Goal: Find specific page/section: Find specific page/section

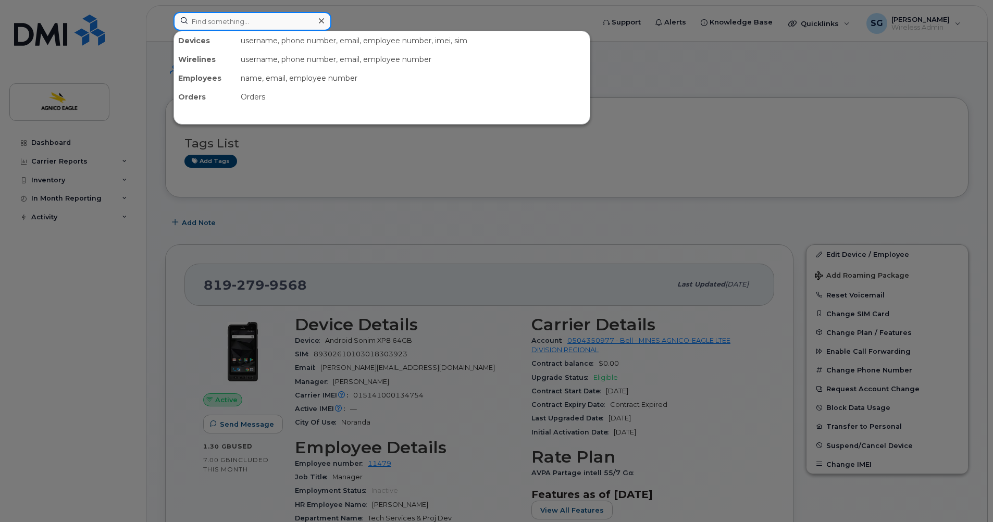
click at [273, 23] on input at bounding box center [252, 21] width 158 height 19
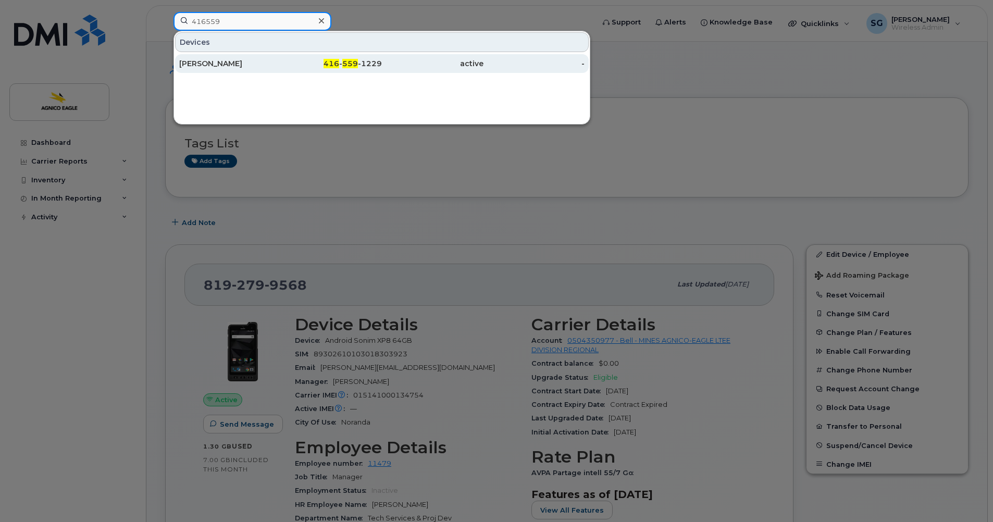
type input "416559"
click at [343, 62] on span "559" at bounding box center [350, 63] width 16 height 9
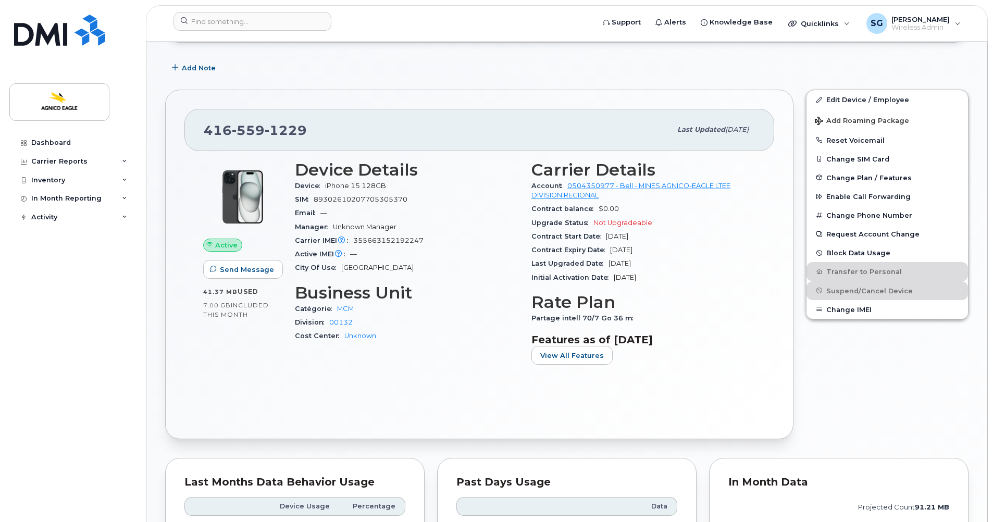
scroll to position [155, 0]
drag, startPoint x: 310, startPoint y: 130, endPoint x: 203, endPoint y: 127, distance: 107.3
click at [203, 127] on div "416 559 1229 Last updated May 15, 2025" at bounding box center [478, 129] width 589 height 42
copy span "416 559 1229"
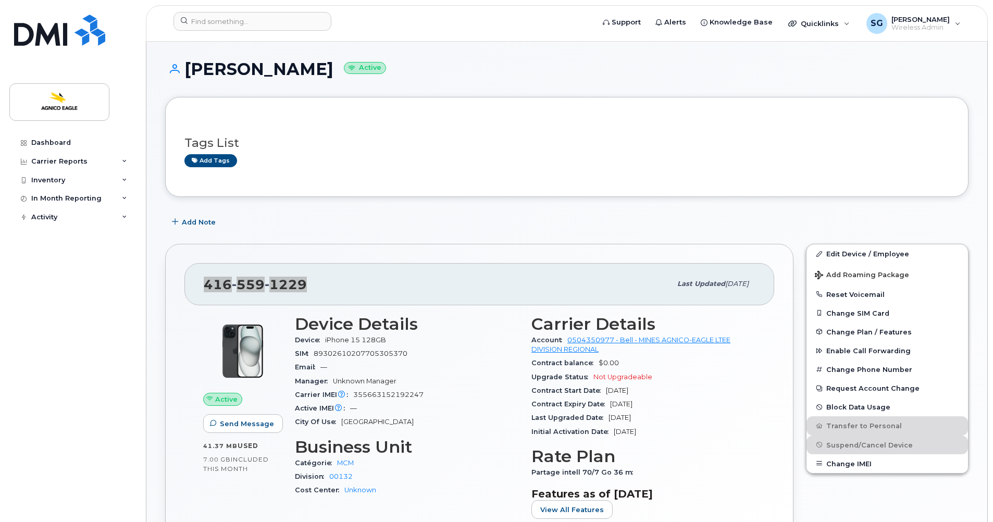
scroll to position [0, 0]
drag, startPoint x: 306, startPoint y: 66, endPoint x: 185, endPoint y: 61, distance: 121.4
click at [185, 61] on h1 "Fatoumata Ba Active" at bounding box center [566, 69] width 803 height 18
copy h1 "[PERSON_NAME]"
click at [51, 247] on div "Dashboard Carrier Reports Monthly Billing Roaming Reports Suspended Devices Sus…" at bounding box center [73, 319] width 129 height 373
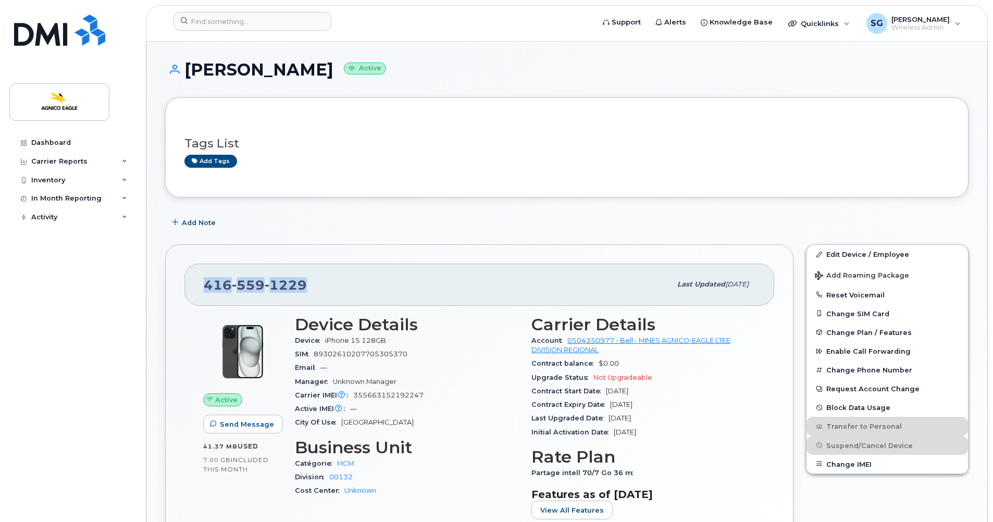
drag, startPoint x: 323, startPoint y: 288, endPoint x: 196, endPoint y: 276, distance: 127.7
click at [196, 276] on div "416 559 1229 Last updated May 15, 2025" at bounding box center [478, 284] width 589 height 42
copy span "416 559 1229"
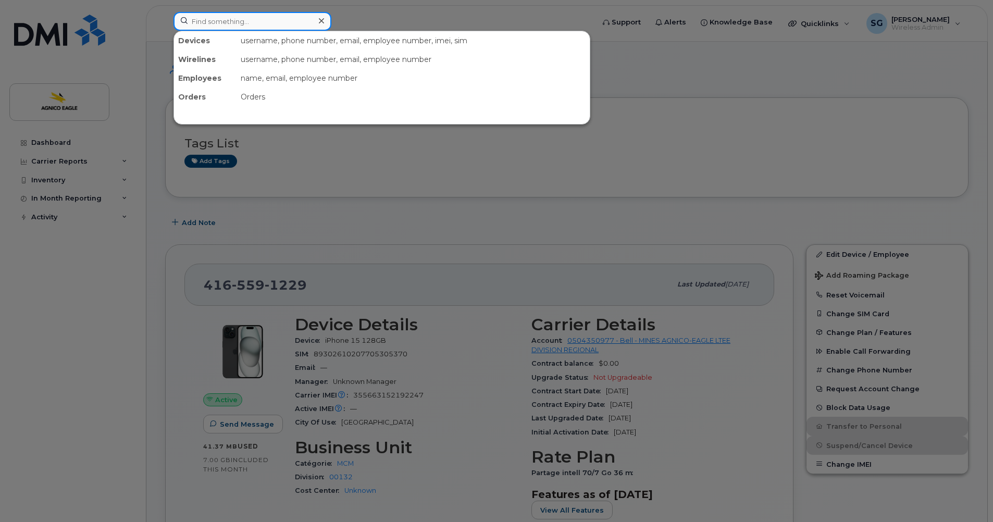
click at [250, 20] on input at bounding box center [252, 21] width 158 height 19
paste input "819-277-5920"
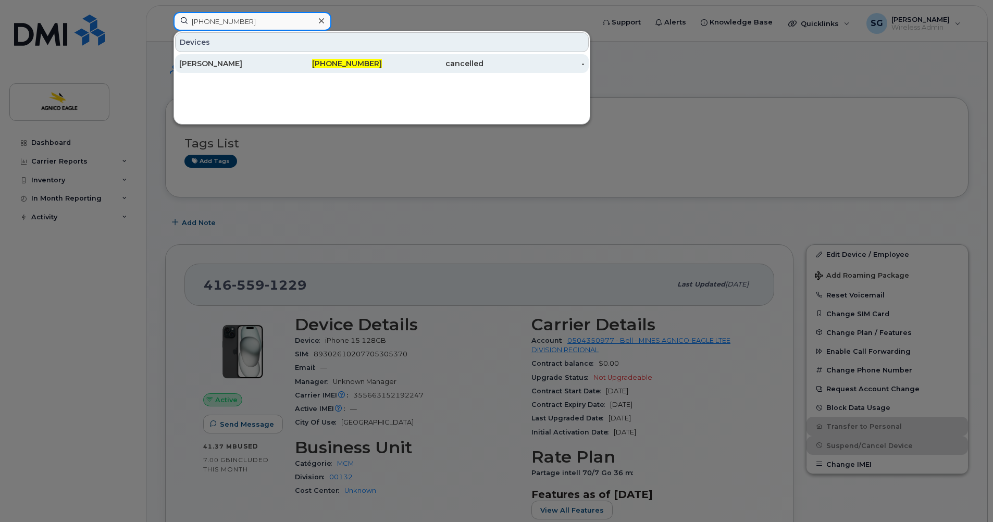
type input "819-277-5920"
click at [362, 67] on span "819-277-5920" at bounding box center [347, 63] width 70 height 9
click at [200, 64] on div "Martin Demers" at bounding box center [230, 63] width 102 height 10
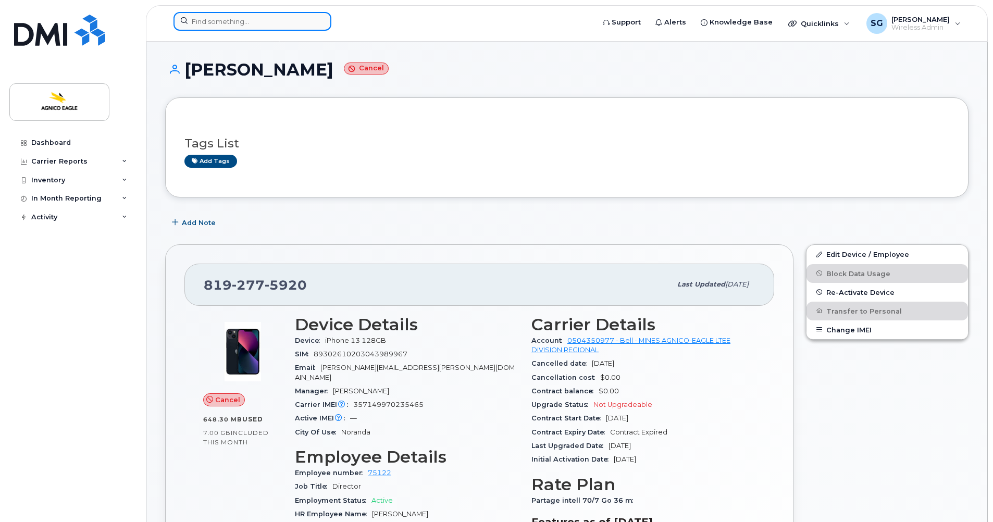
click at [240, 21] on input at bounding box center [252, 21] width 158 height 19
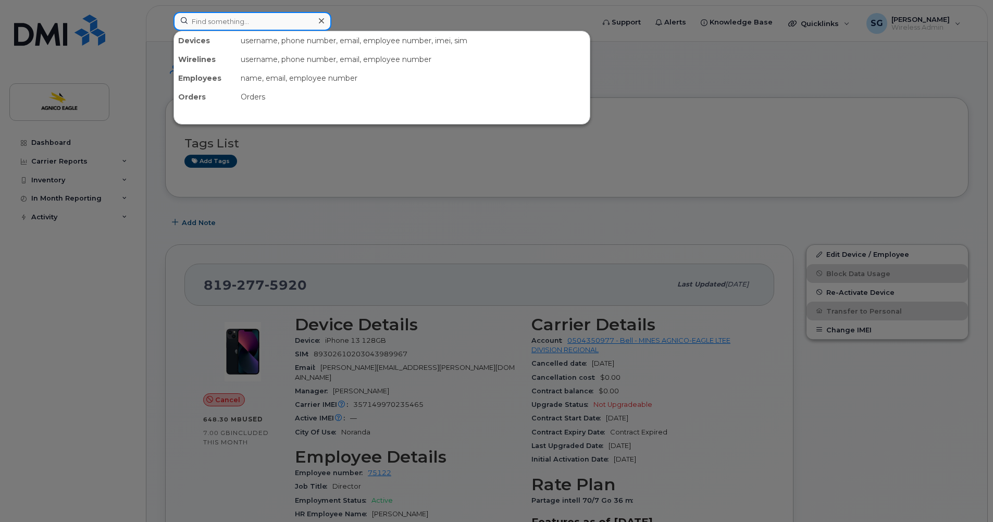
paste input "819-629-1586"
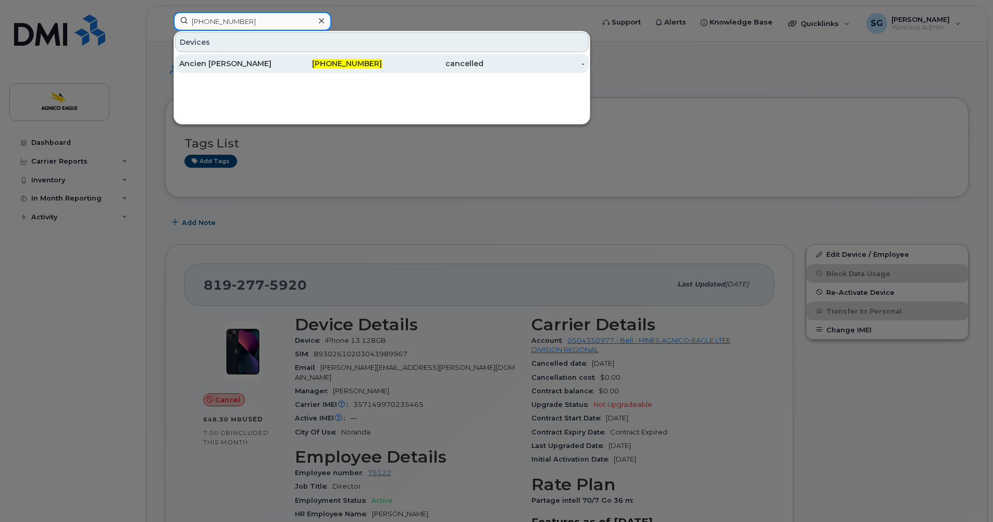
type input "819-629-1586"
click at [223, 64] on div "Ancien Kevin Lampron" at bounding box center [230, 63] width 102 height 10
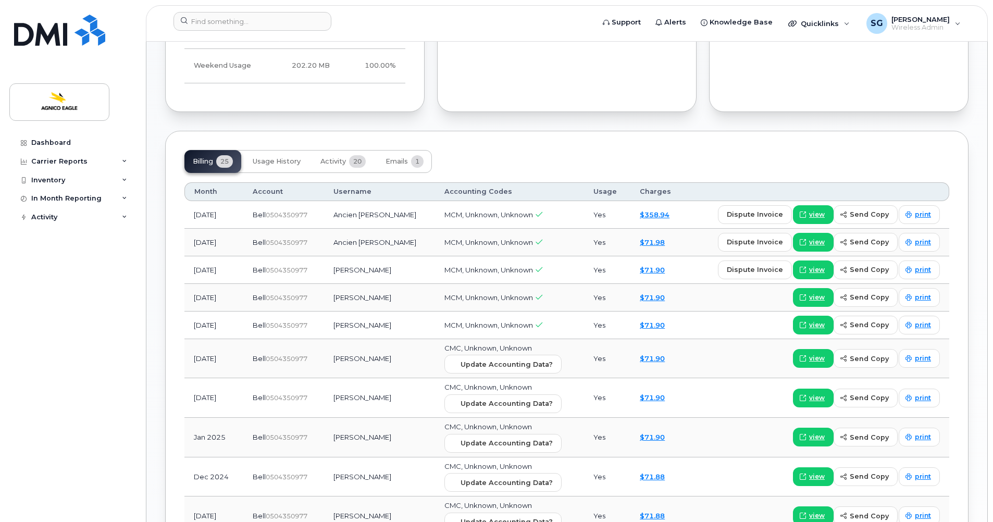
scroll to position [729, 0]
click at [816, 217] on span "view" at bounding box center [817, 213] width 16 height 9
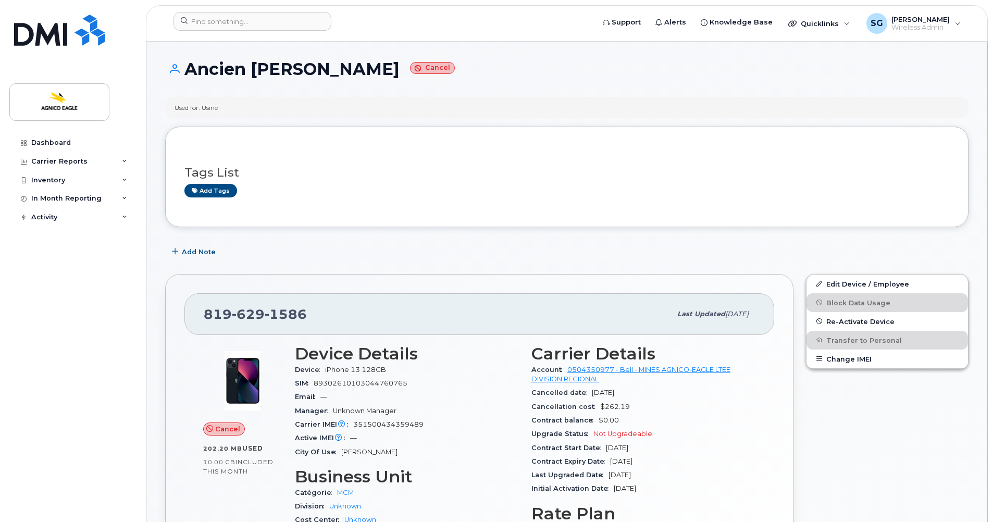
scroll to position [0, 0]
click at [295, 26] on input at bounding box center [252, 21] width 158 height 19
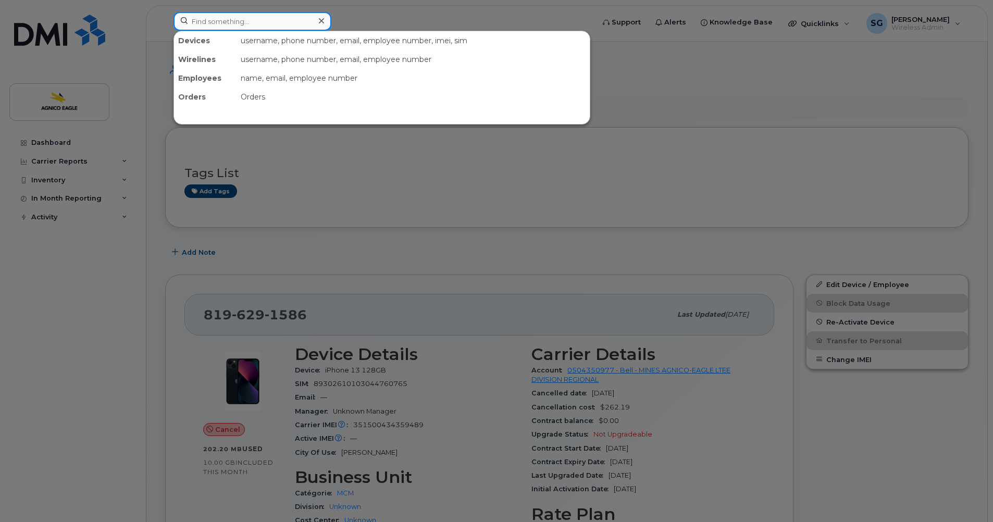
paste input "[PERSON_NAME]"
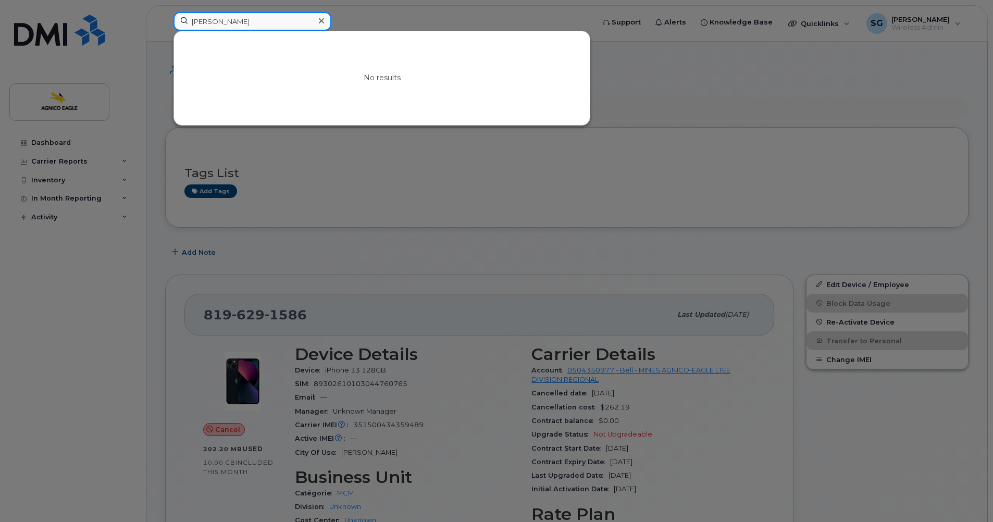
type input "[PERSON_NAME]"
